Goal: Information Seeking & Learning: Find specific fact

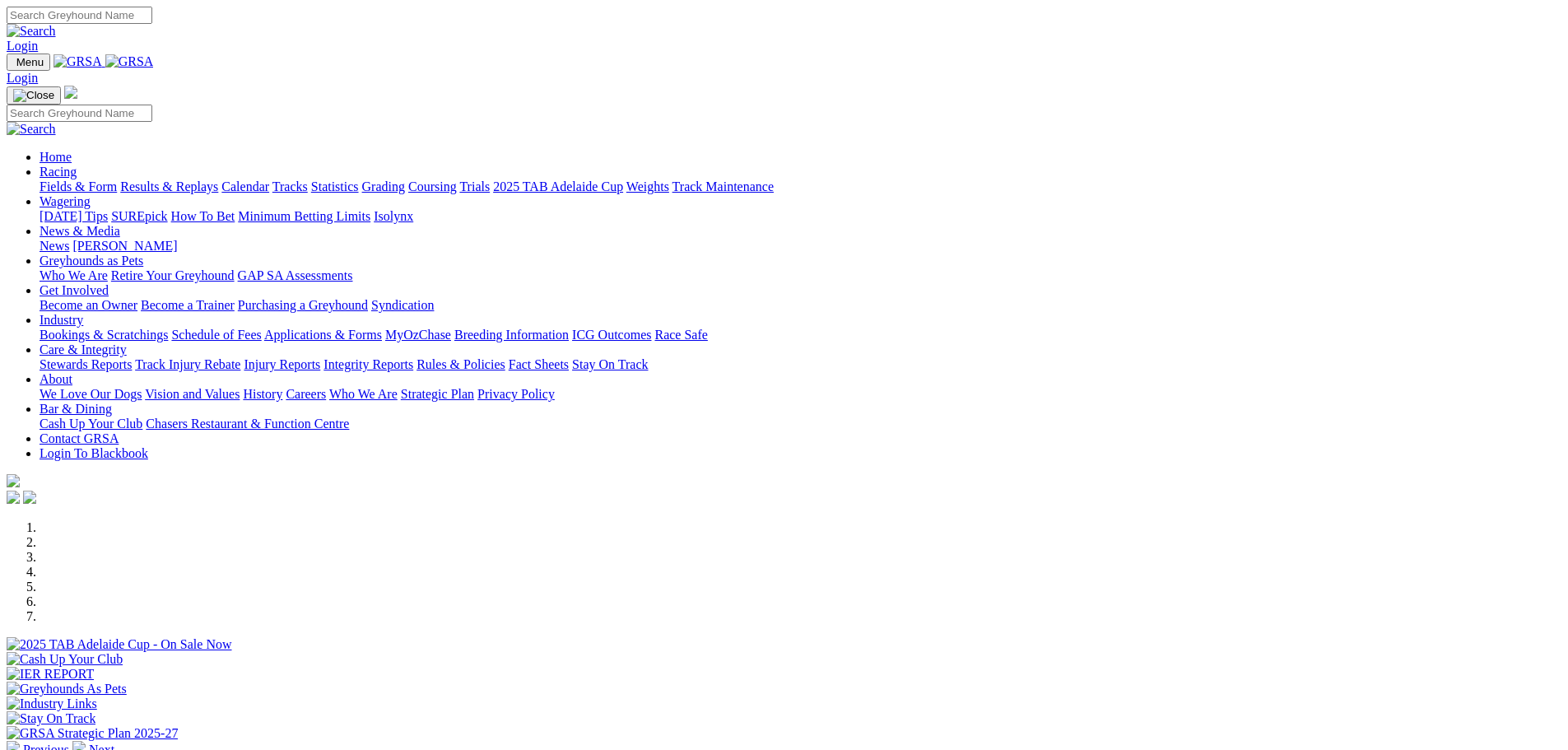
click at [131, 357] on link "Stewards Reports" at bounding box center [85, 364] width 92 height 14
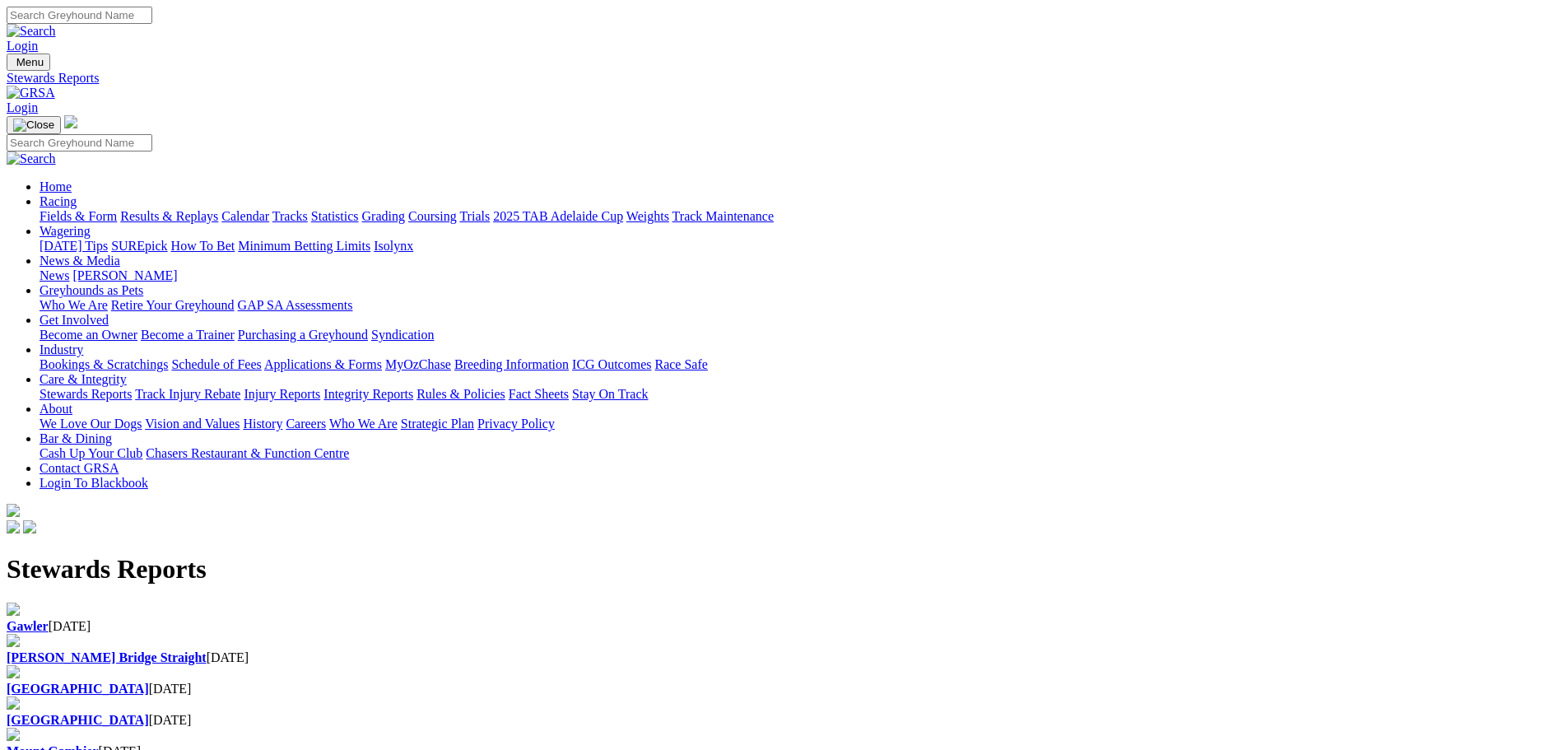
click at [332, 619] on div "Gawler 13 Aug 2025" at bounding box center [784, 626] width 1555 height 15
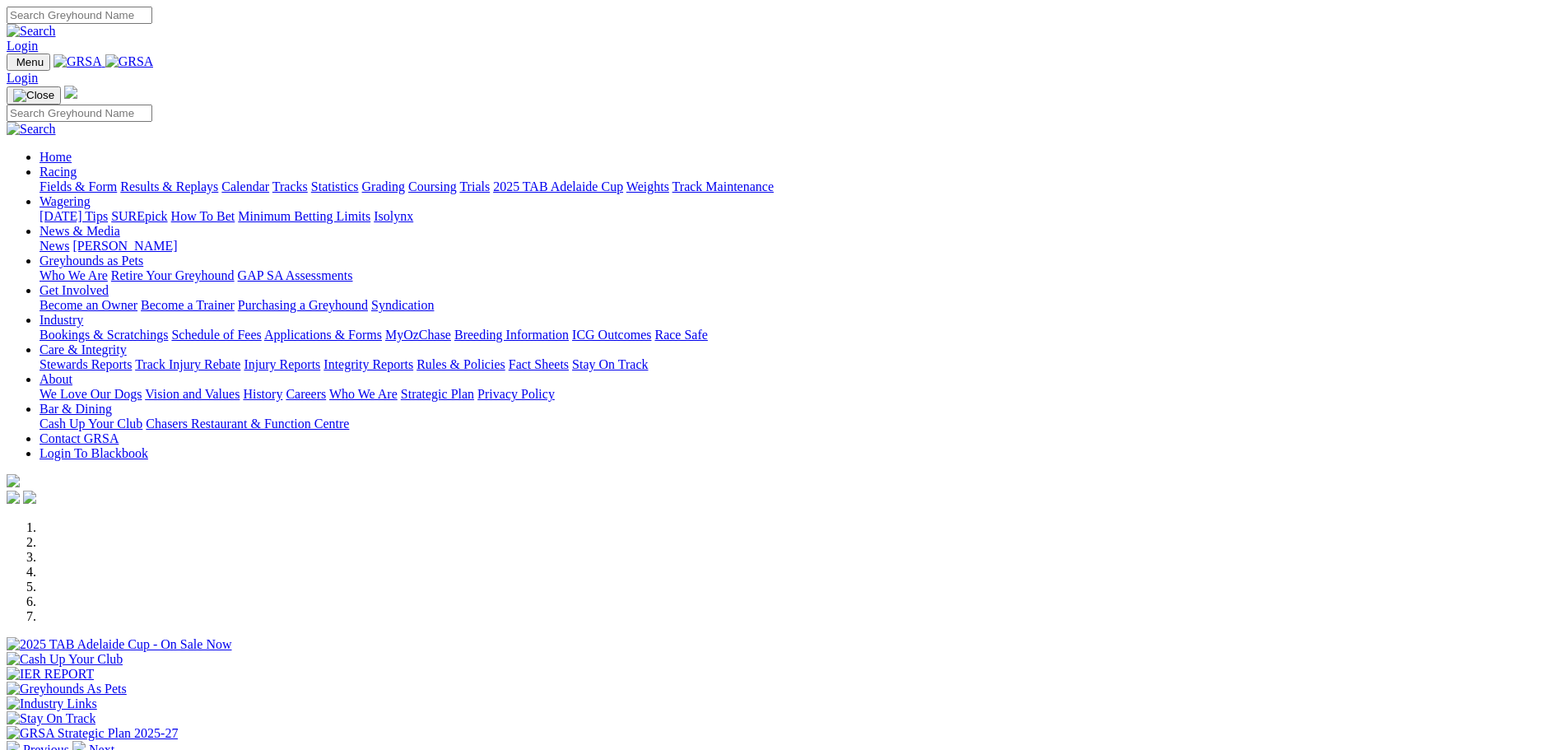
click at [359, 179] on link "Statistics" at bounding box center [335, 186] width 48 height 14
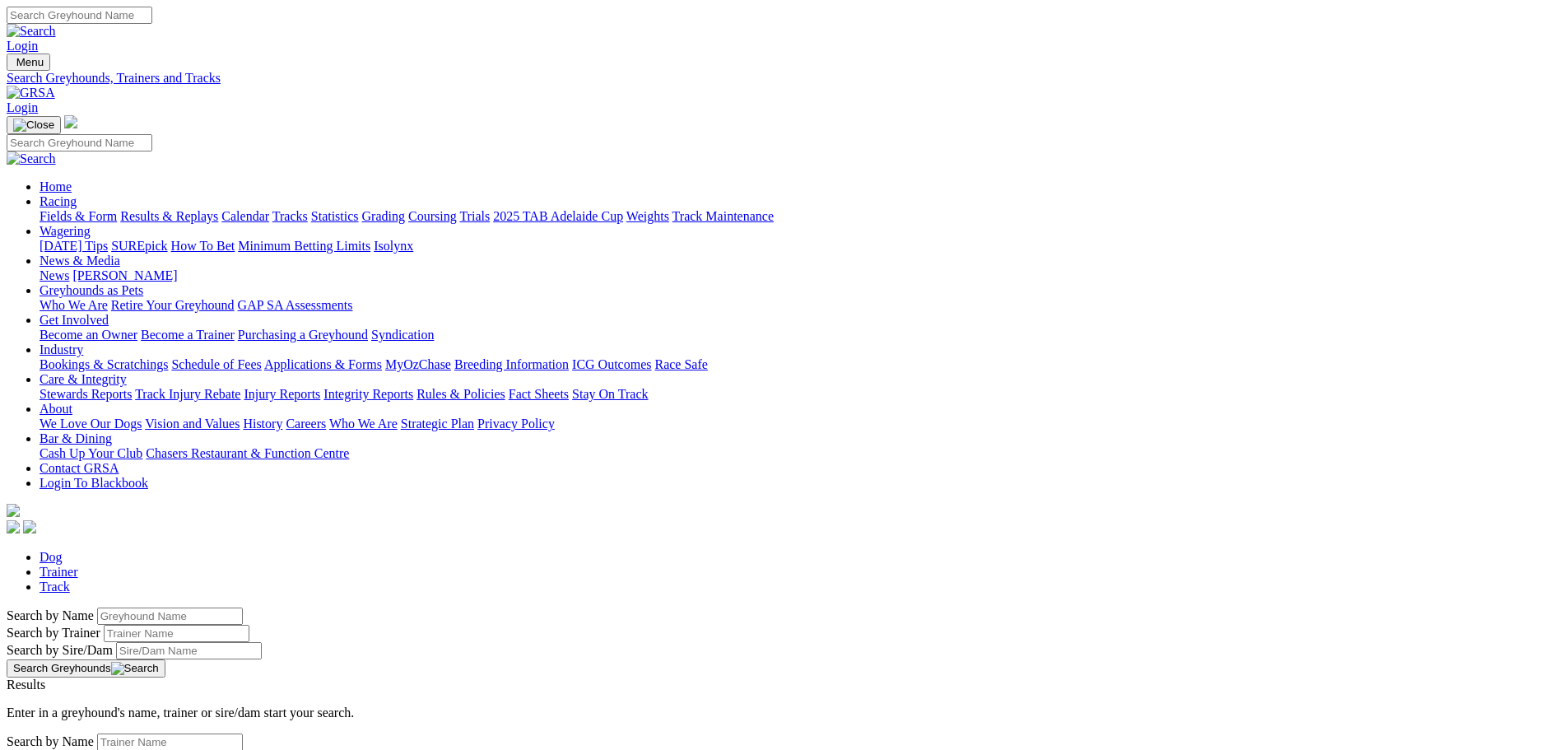
click at [243, 608] on input "Search by Greyhound name" at bounding box center [170, 616] width 146 height 18
type input "minh bronco"
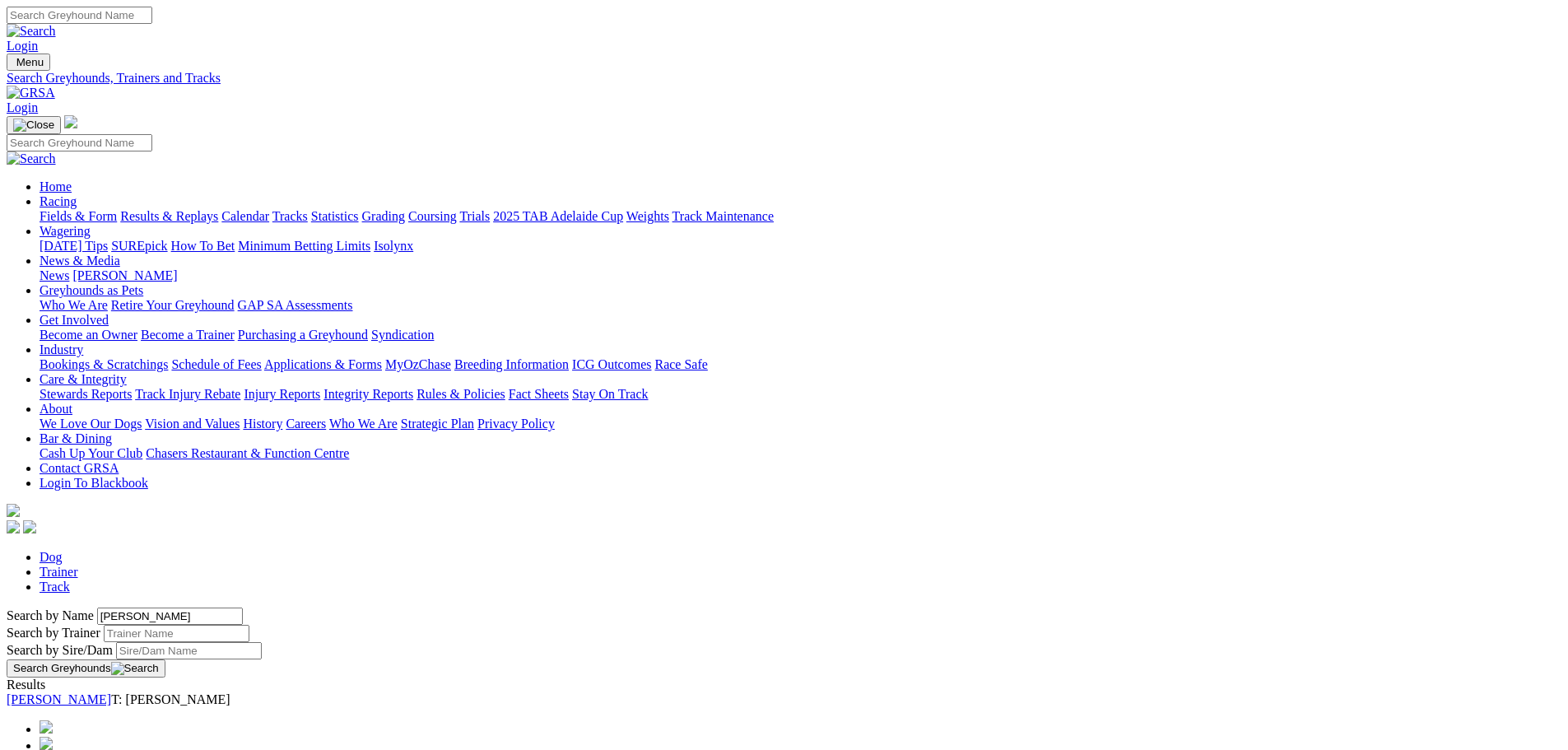
click at [111, 692] on link "[PERSON_NAME]" at bounding box center [59, 699] width 105 height 14
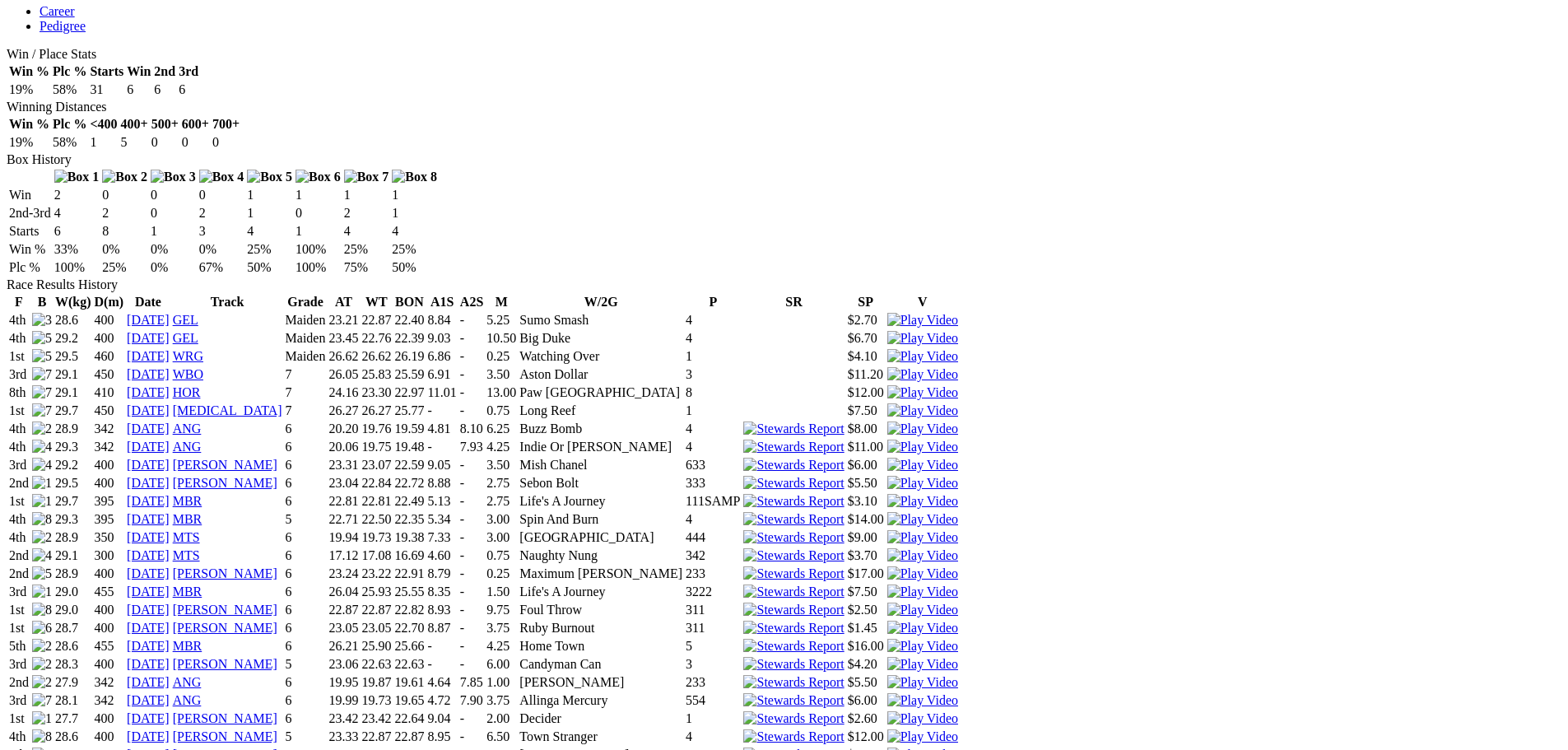
scroll to position [906, 0]
